Goal: Task Accomplishment & Management: Manage account settings

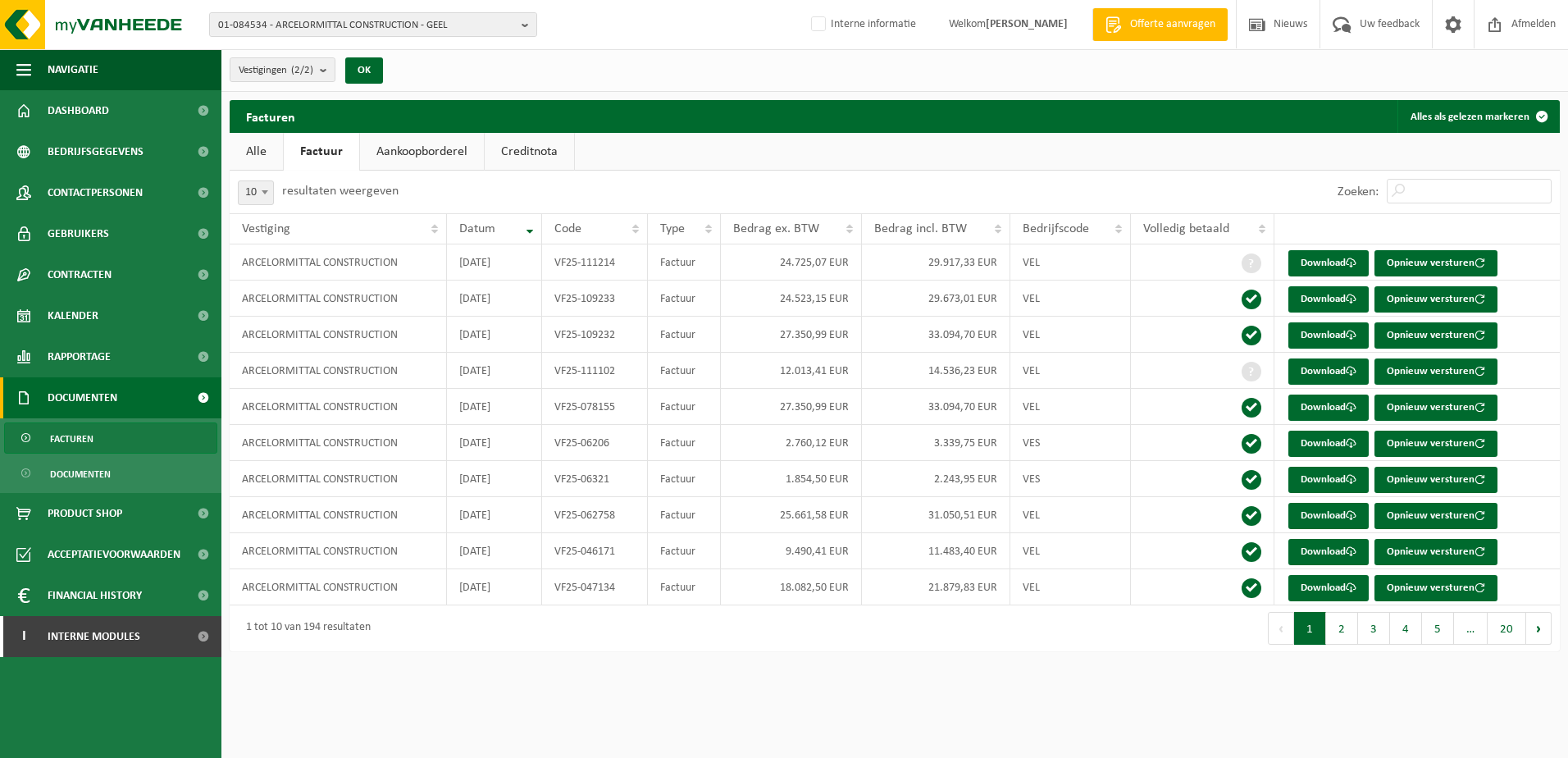
click at [340, 26] on span "01-084534 - ARCELORMITTAL CONSTRUCTION - GEEL" at bounding box center [366, 25] width 297 height 24
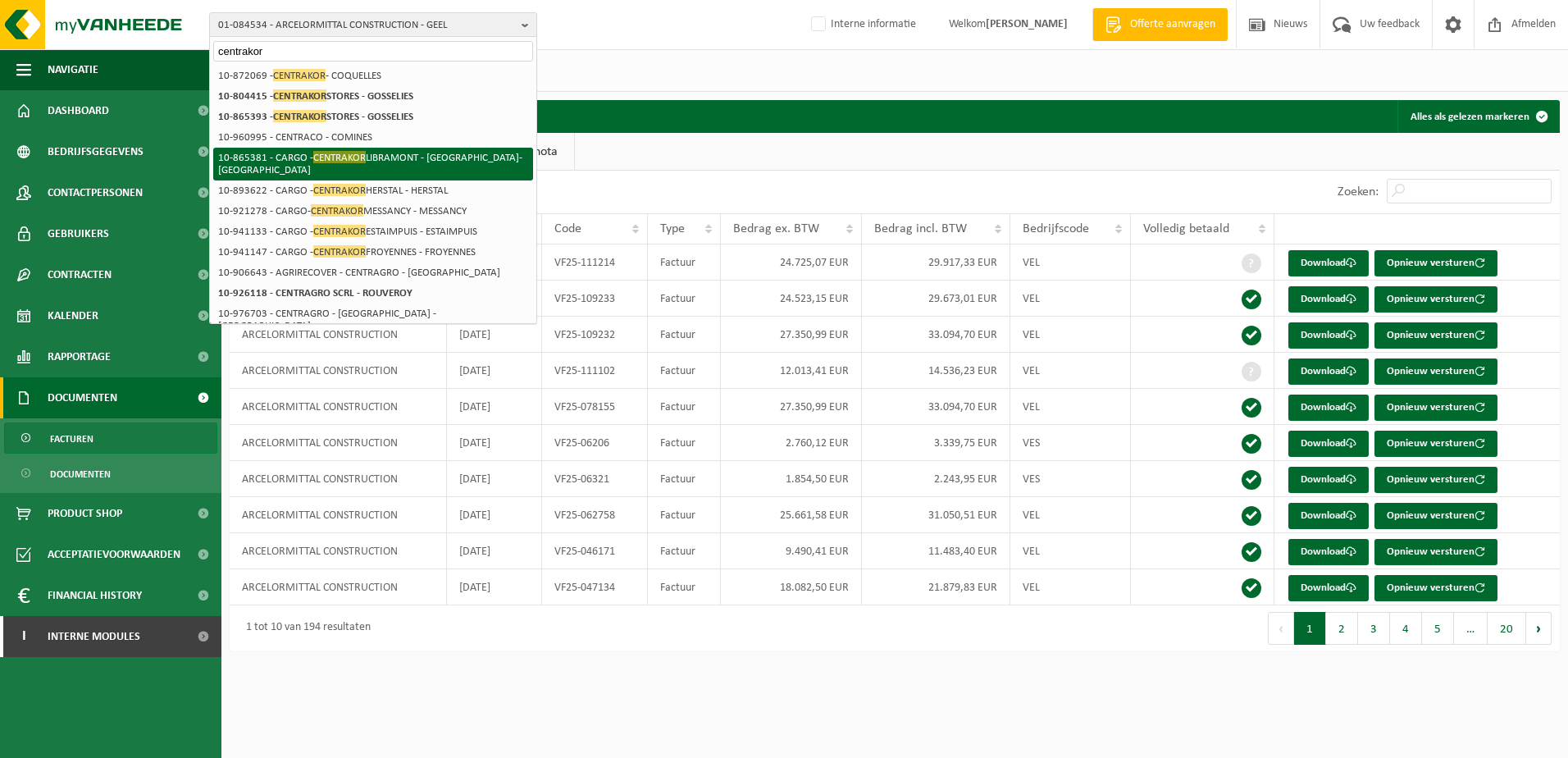
type input "centrakor"
click at [381, 159] on li "10-865381 - CARGO - CENTRAKOR LIBRAMONT - LIBRAMONT-CHEVIGNY" at bounding box center [373, 164] width 320 height 33
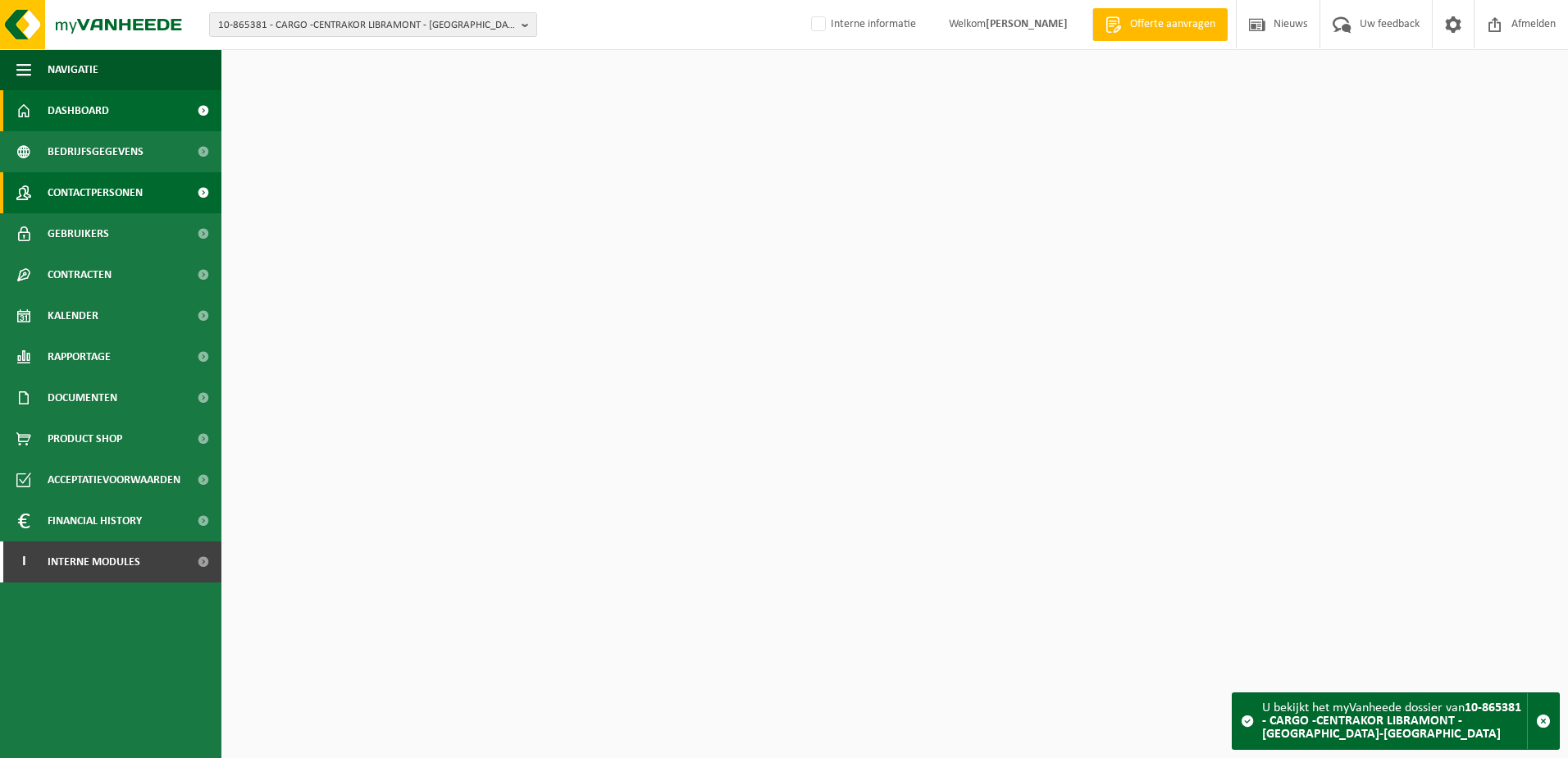
click at [100, 199] on span "Contactpersonen" at bounding box center [95, 193] width 95 height 41
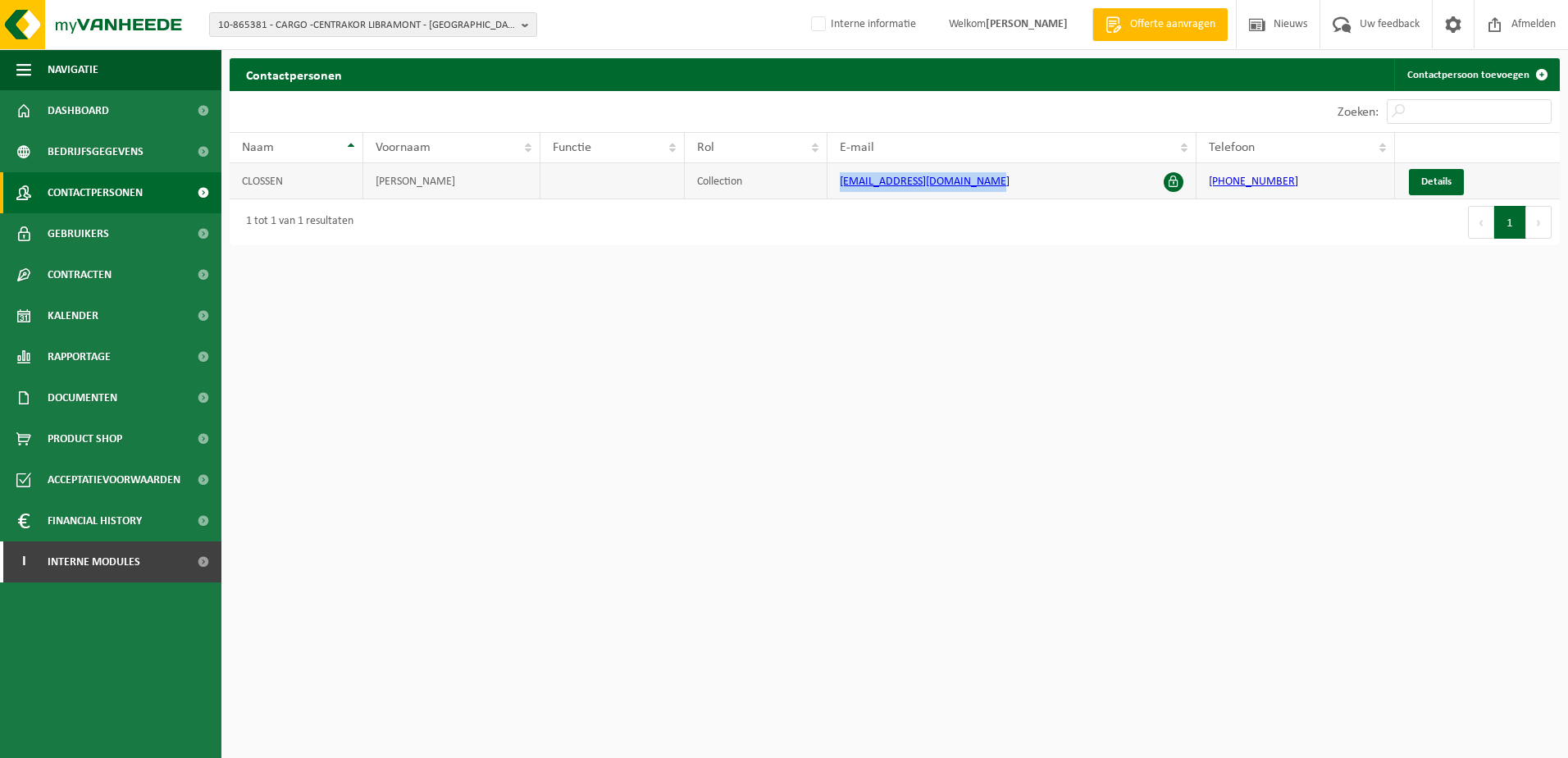
drag, startPoint x: 836, startPoint y: 185, endPoint x: 981, endPoint y: 183, distance: 145.0
click at [981, 183] on td "dir.libramont@centrakor.com" at bounding box center [1012, 181] width 370 height 36
copy link "dir.libramont@centrakor.com"
click at [280, 32] on span "10-865381 - CARGO -CENTRAKOR LIBRAMONT - LIBRAMONT-CHEVIGNY" at bounding box center [366, 25] width 297 height 24
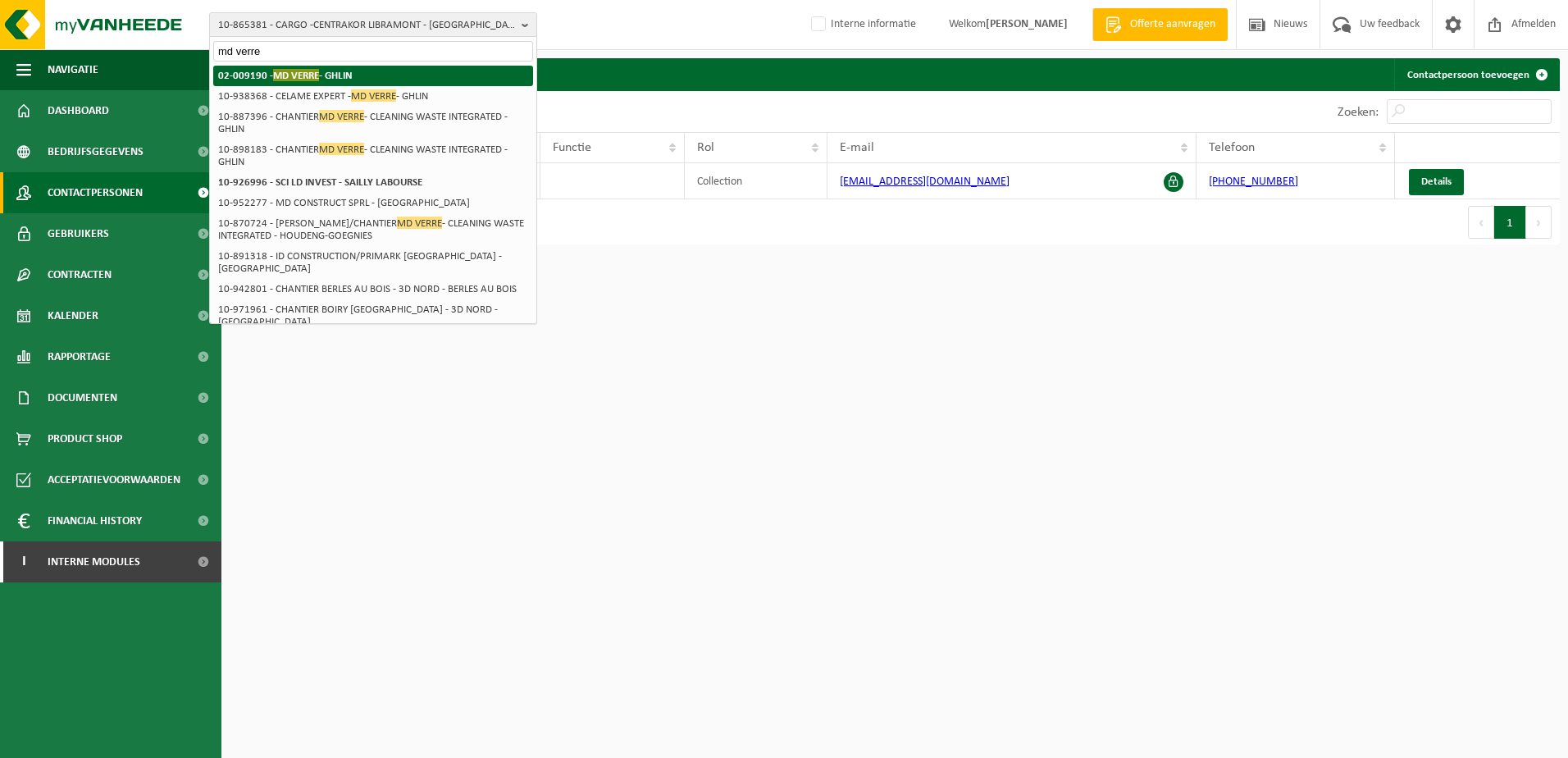
type input "md verre"
click at [283, 70] on span "MD VERRE" at bounding box center [296, 75] width 46 height 12
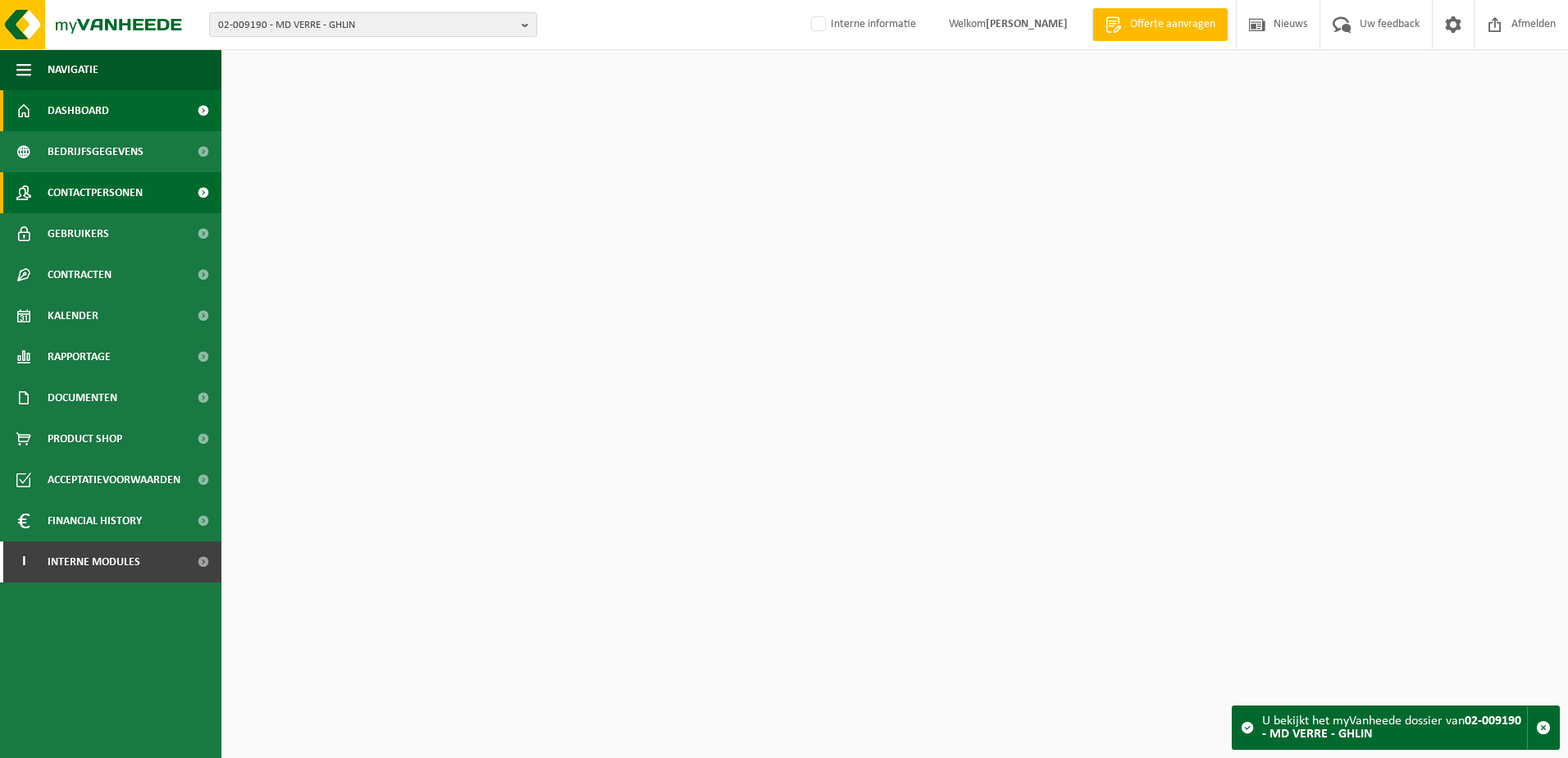
click at [157, 179] on link "Contactpersonen" at bounding box center [110, 193] width 222 height 41
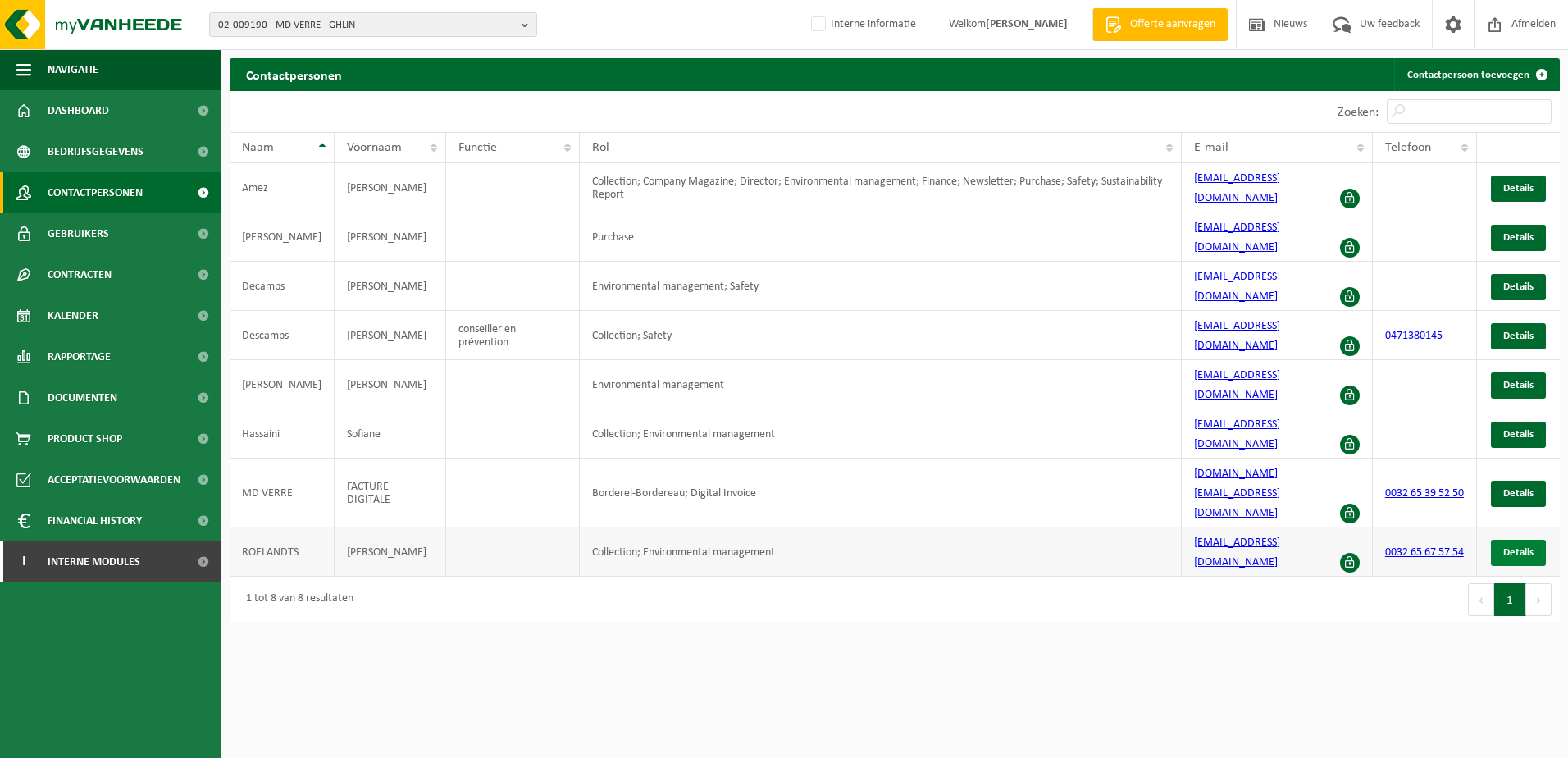
click at [1535, 540] on link "Details" at bounding box center [1518, 553] width 55 height 26
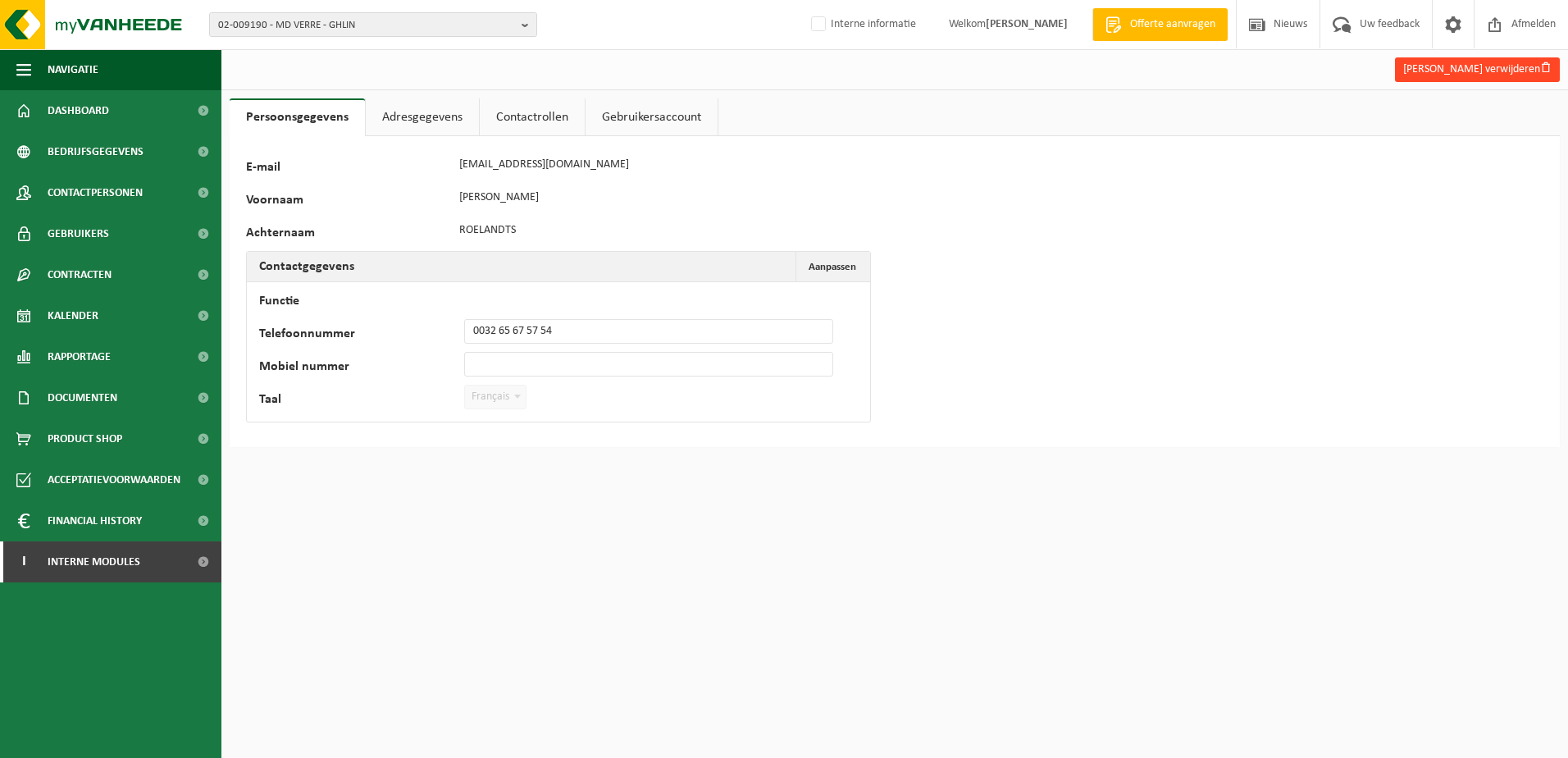
click at [1474, 79] on button "Arnaud Roelandts verwijderen" at bounding box center [1477, 69] width 165 height 24
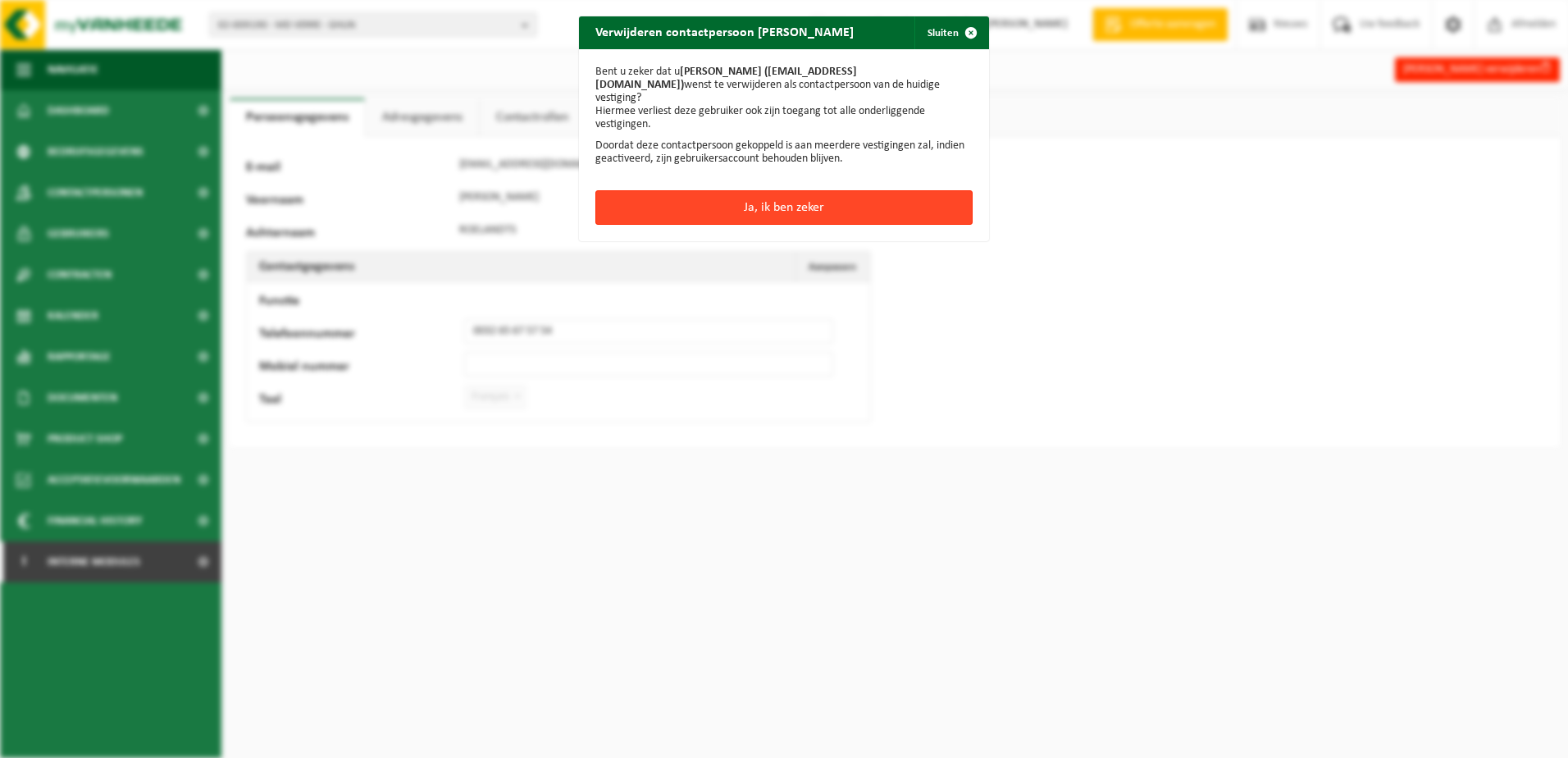
click at [752, 201] on button "Ja, ik ben zeker" at bounding box center [784, 207] width 377 height 35
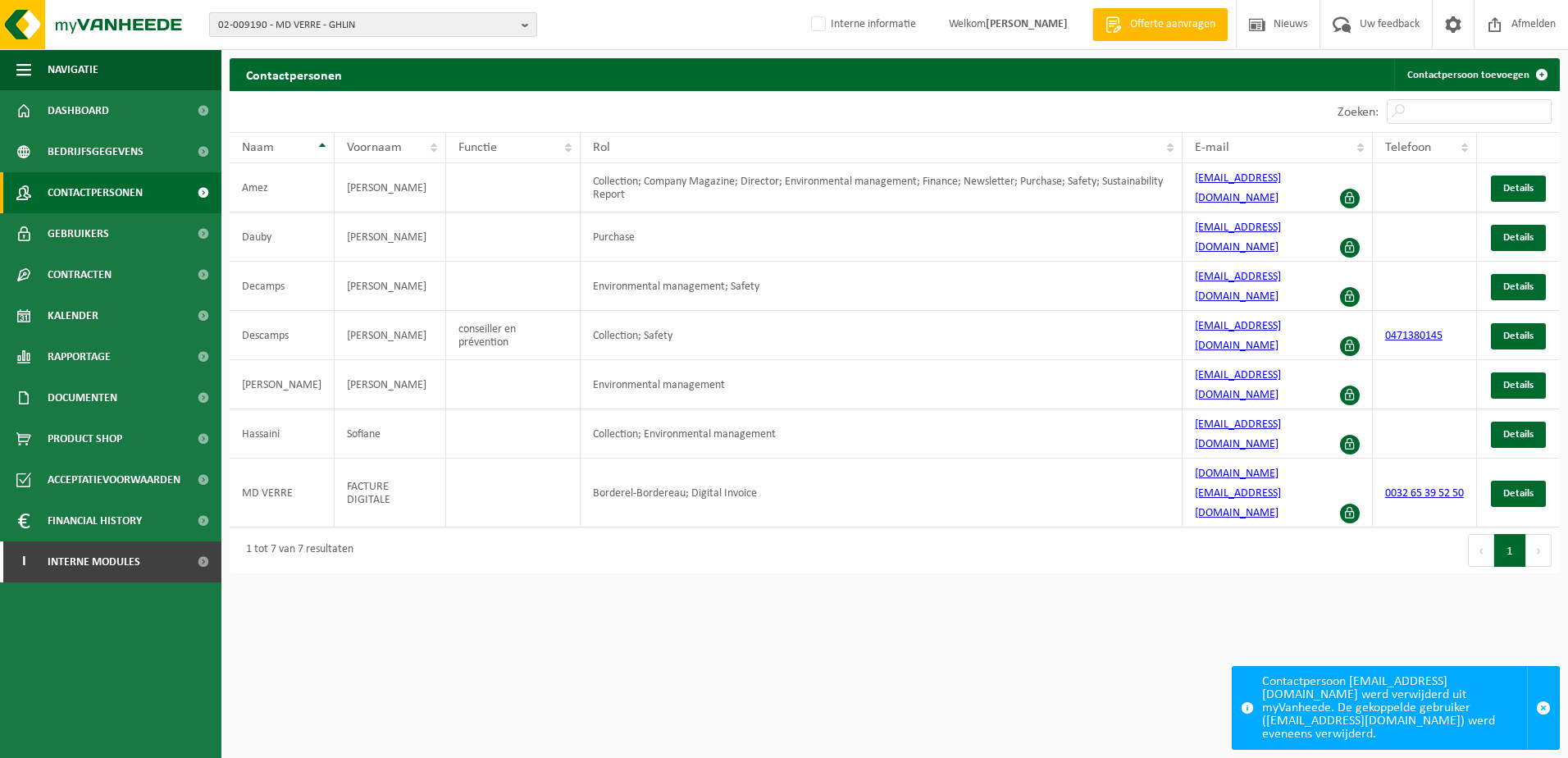
click at [389, 31] on span "02-009190 - MD VERRE - GHLIN" at bounding box center [366, 25] width 297 height 24
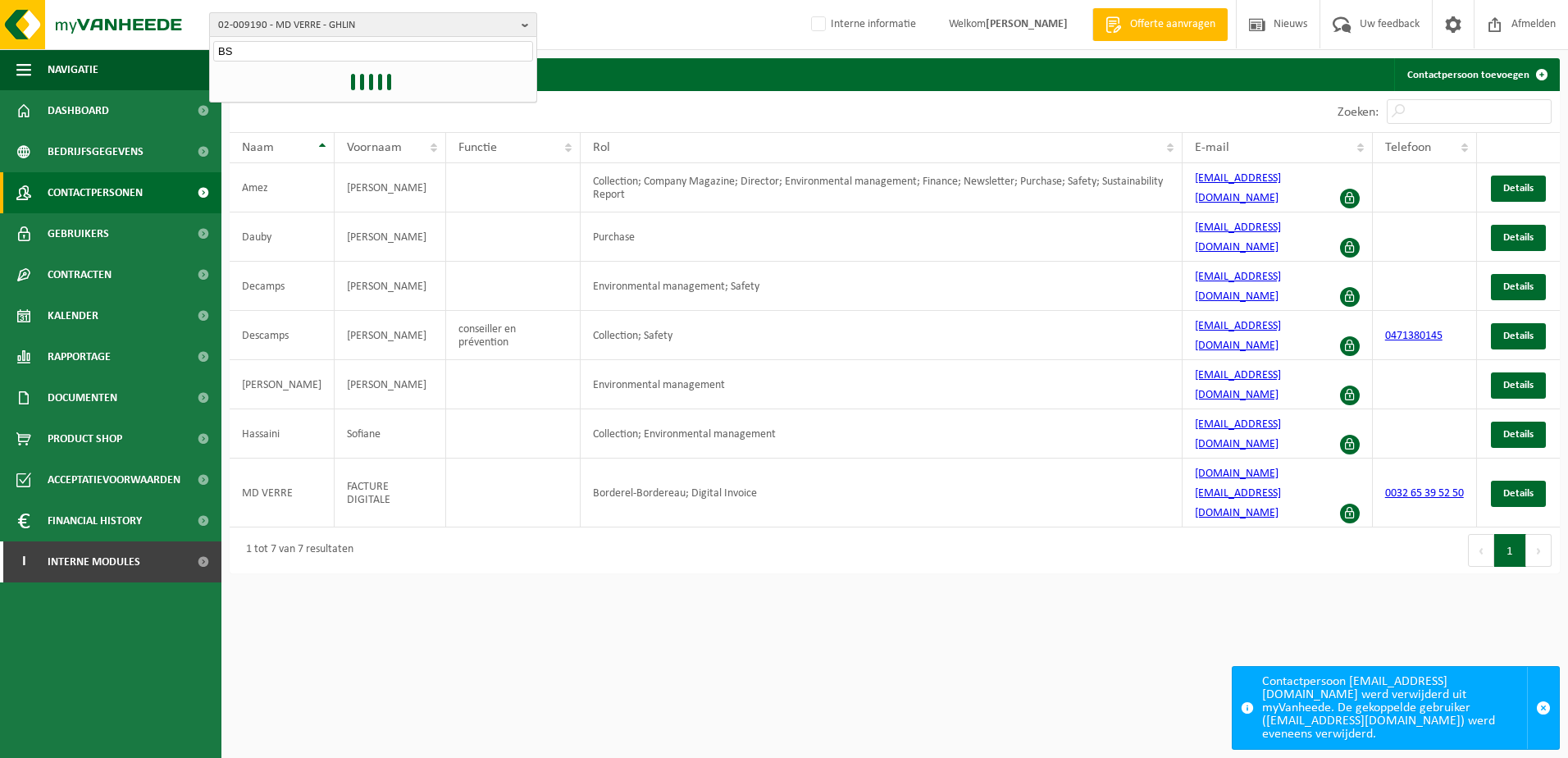
type input "B"
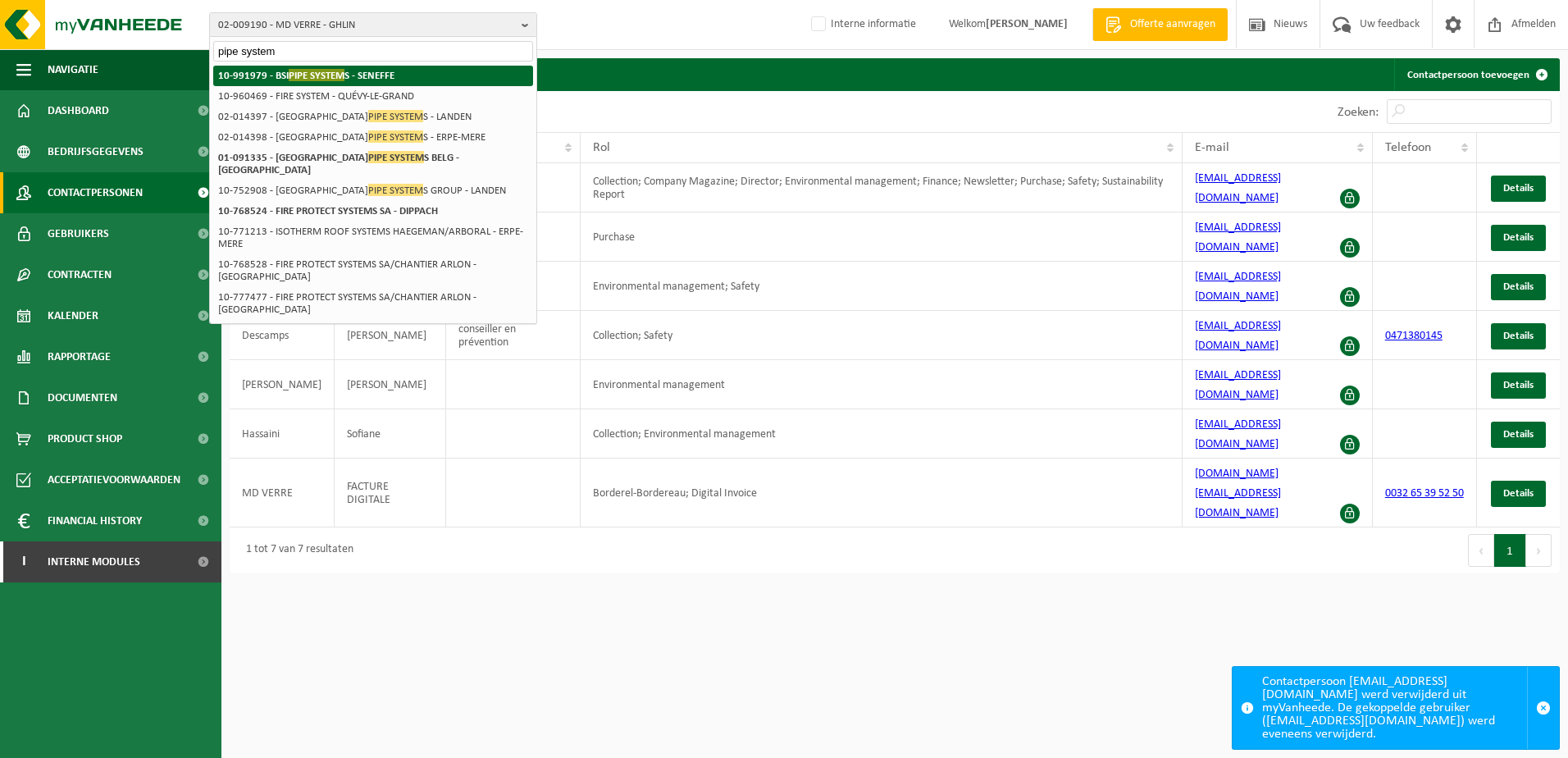
type input "pipe system"
click at [373, 67] on li "10-991979 - BSI PIPE SYSTEM S - SENEFFE" at bounding box center [373, 76] width 320 height 21
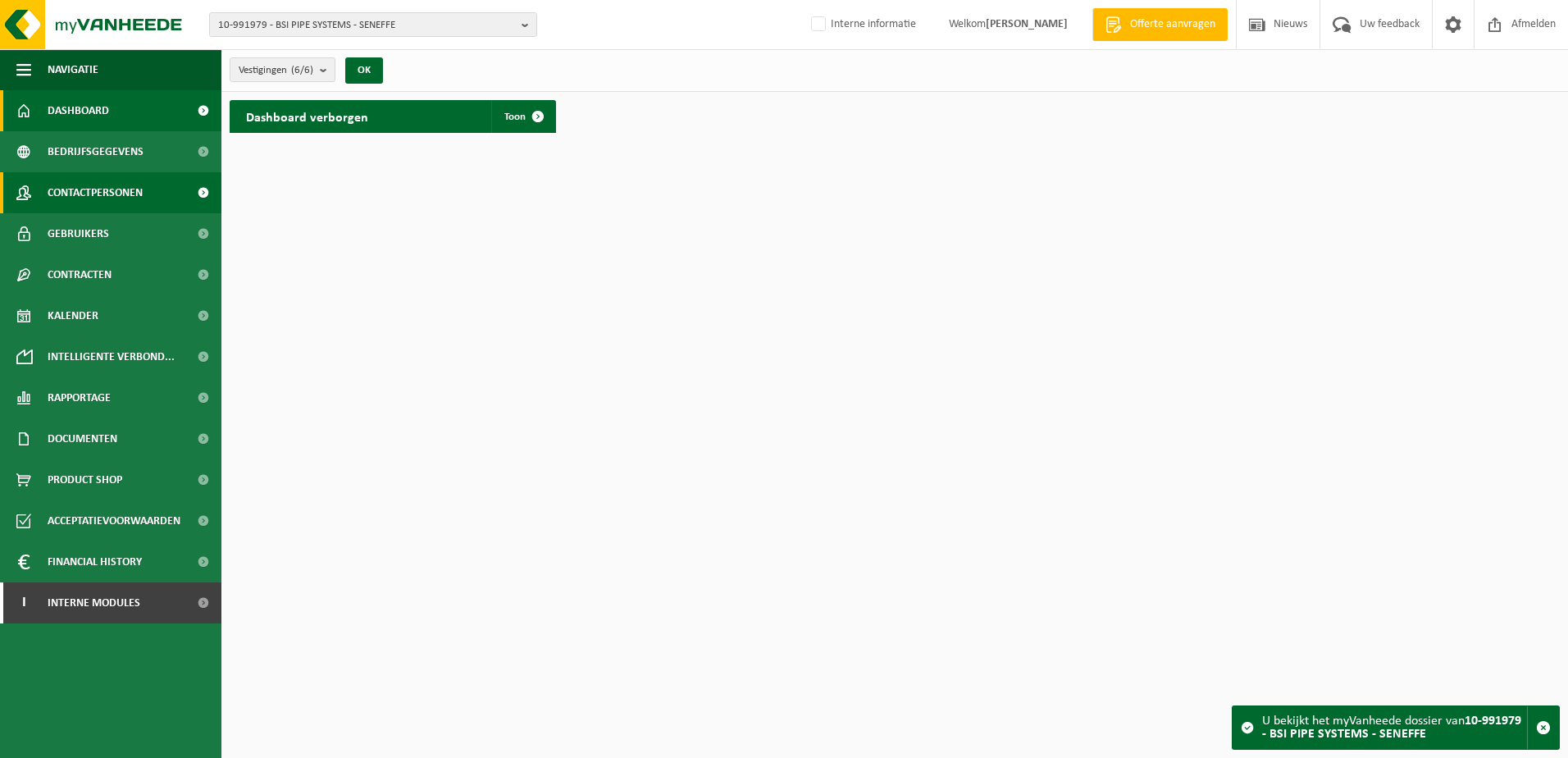
click at [106, 190] on span "Contactpersonen" at bounding box center [95, 193] width 95 height 41
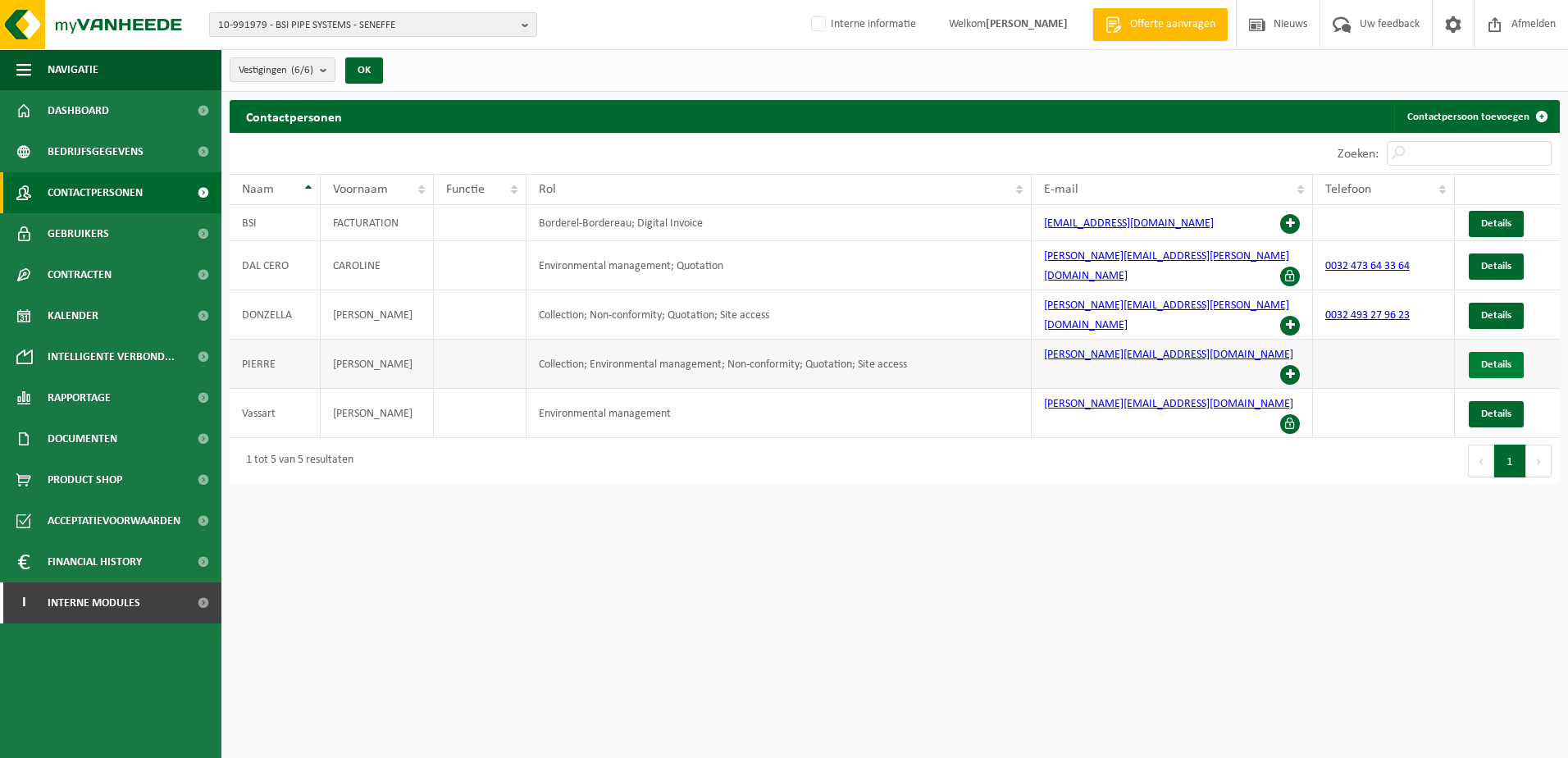
click at [1488, 359] on span "Details" at bounding box center [1497, 364] width 30 height 10
